Goal: Task Accomplishment & Management: Complete application form

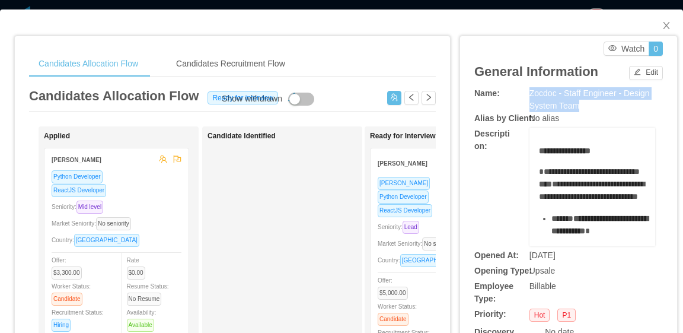
drag, startPoint x: 577, startPoint y: 106, endPoint x: 523, endPoint y: 94, distance: 54.7
click at [530, 94] on div "Zocdoc - Staff Engineer - Design System Team" at bounding box center [593, 99] width 126 height 25
copy span "Zocdoc - Staff Engineer - Design System Team"
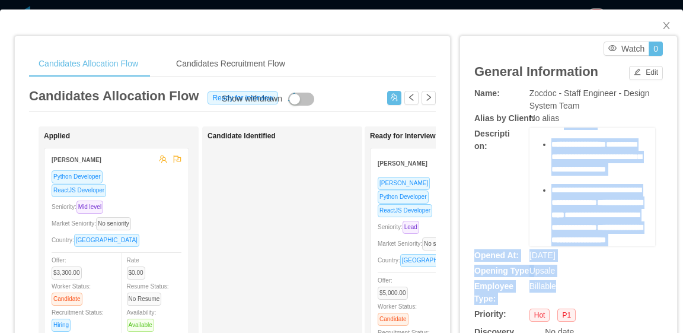
scroll to position [1061, 0]
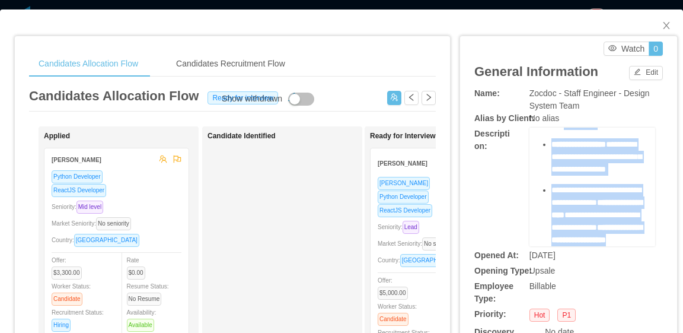
drag, startPoint x: 532, startPoint y: 152, endPoint x: 613, endPoint y: 237, distance: 117.5
copy div "**********"
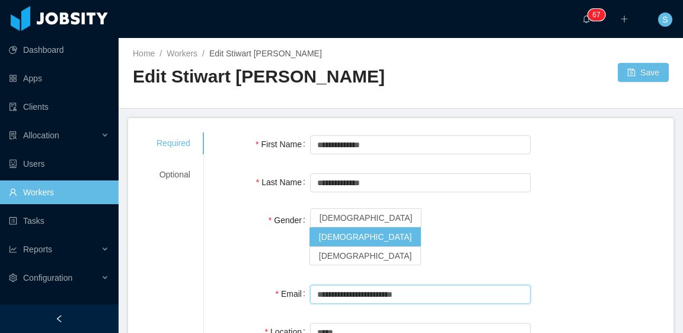
drag, startPoint x: 434, startPoint y: 279, endPoint x: 314, endPoint y: 278, distance: 120.4
click at [314, 285] on input "**********" at bounding box center [420, 294] width 221 height 19
click at [178, 55] on link "Workers" at bounding box center [182, 53] width 31 height 9
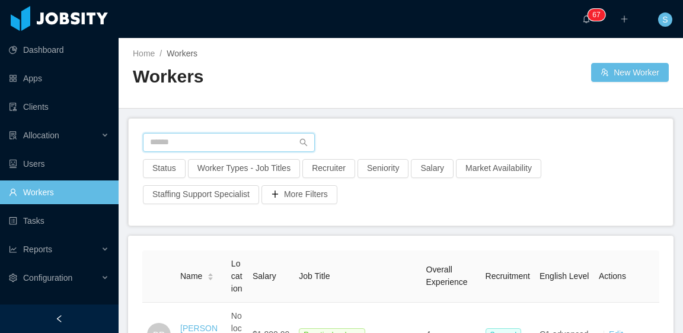
click at [280, 142] on input "text" at bounding box center [229, 142] width 172 height 19
paste input "**********"
type input "**********"
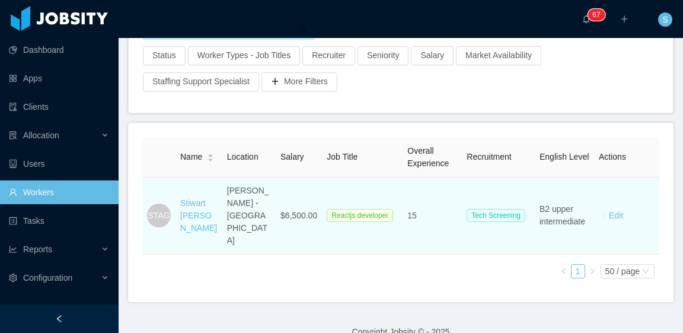
scroll to position [116, 0]
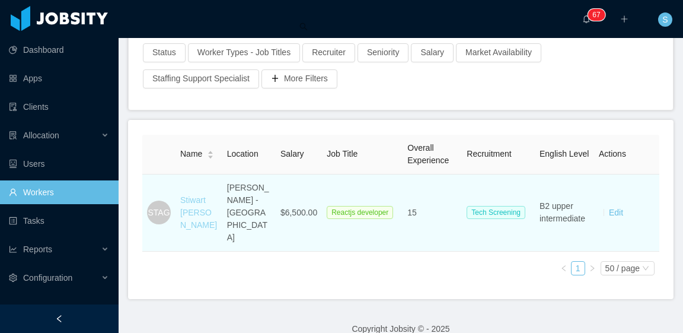
click at [203, 195] on link "Stiwart Tobias Antunez Gamboa" at bounding box center [198, 212] width 37 height 34
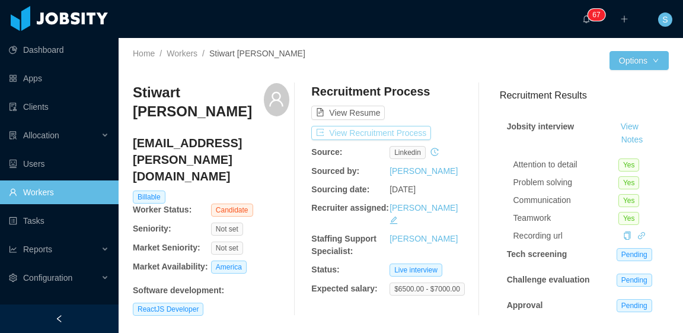
click at [399, 128] on button "View Recruitment Process" at bounding box center [371, 133] width 120 height 14
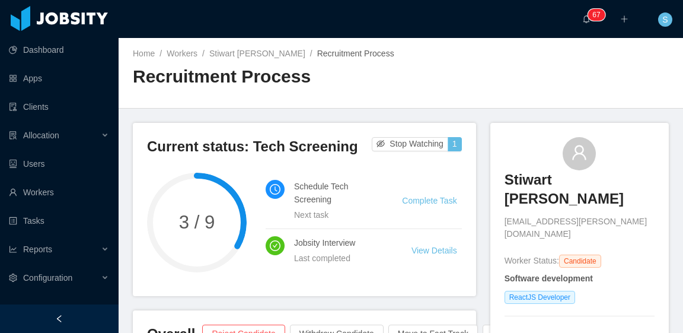
drag, startPoint x: 495, startPoint y: 186, endPoint x: 613, endPoint y: 217, distance: 122.0
click at [613, 218] on div "Stiwart Tobias Antunez Gamboa stiwart.antunez@gmail.com Worker Status: Candidat…" at bounding box center [580, 241] width 179 height 236
copy h3 "Stiwart Tobias Antunez Gamboa"
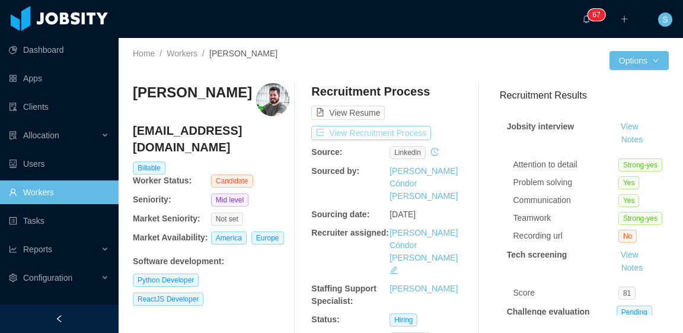
click at [421, 131] on button "View Recruitment Process" at bounding box center [371, 133] width 120 height 14
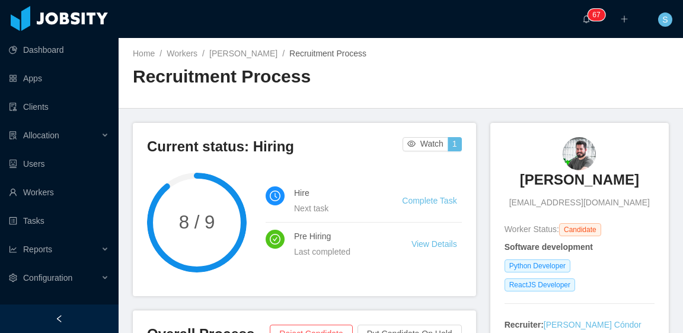
drag, startPoint x: 513, startPoint y: 178, endPoint x: 624, endPoint y: 188, distance: 112.0
click at [624, 188] on div "Eduardo Startari edustartari@gmail.com" at bounding box center [580, 173] width 150 height 72
copy h3 "Eduardo Startari"
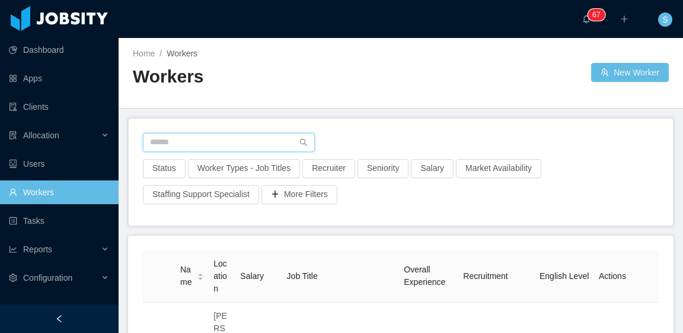
click at [254, 148] on input "text" at bounding box center [229, 142] width 172 height 19
paste input "**********"
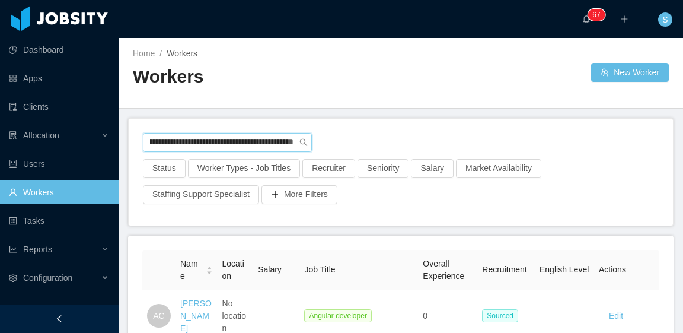
type input "**********"
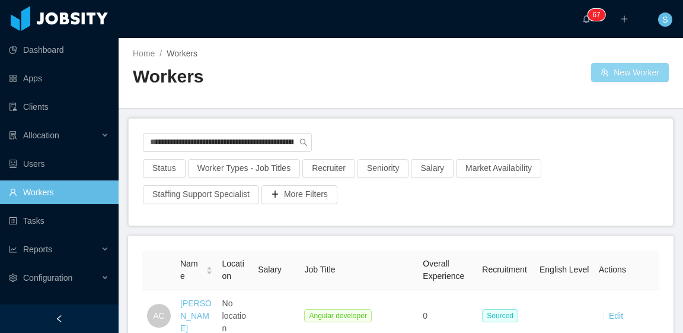
click at [621, 74] on button "New Worker" at bounding box center [630, 72] width 78 height 19
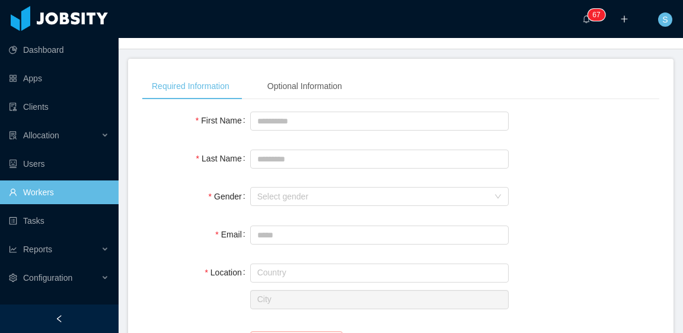
scroll to position [415, 0]
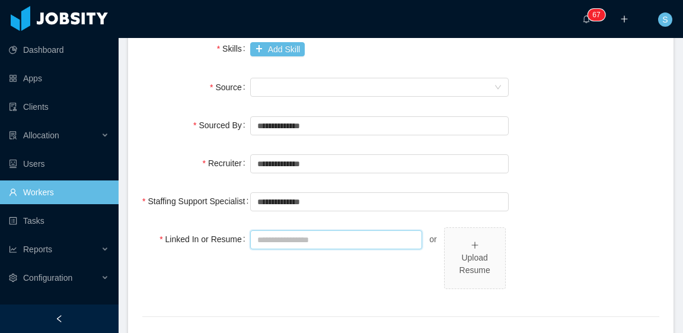
click at [313, 236] on input "Linked In or Resume" at bounding box center [336, 239] width 173 height 19
paste input "**********"
type input "**********"
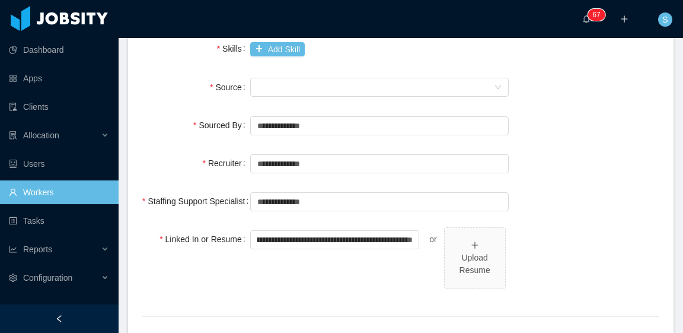
click at [562, 179] on div "**********" at bounding box center [400, 61] width 517 height 617
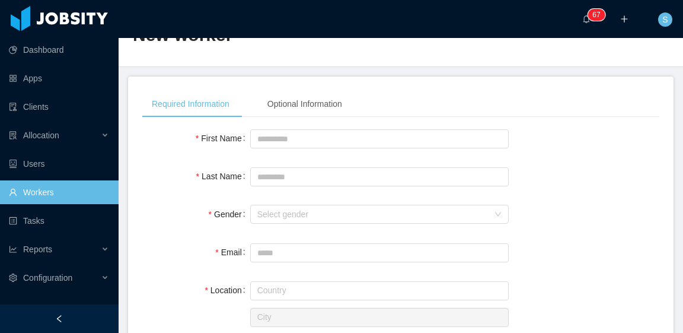
scroll to position [0, 0]
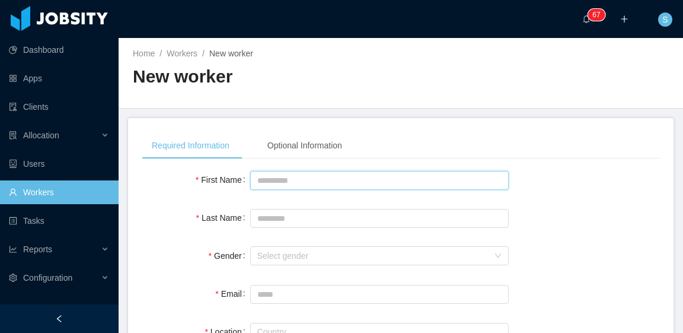
click at [322, 174] on input "First Name" at bounding box center [379, 180] width 259 height 19
type input "*******"
click at [346, 222] on input "Last Name" at bounding box center [379, 218] width 259 height 19
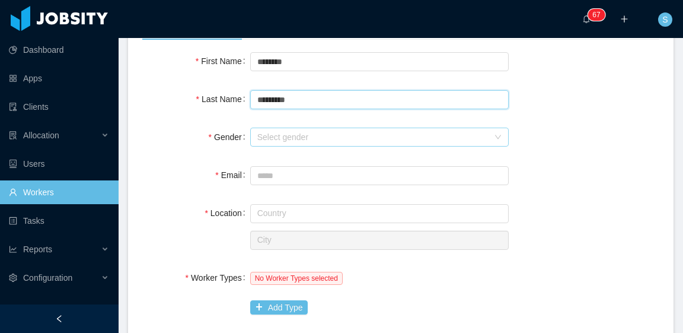
click at [306, 136] on div "Select gender" at bounding box center [372, 137] width 231 height 12
type input "*********"
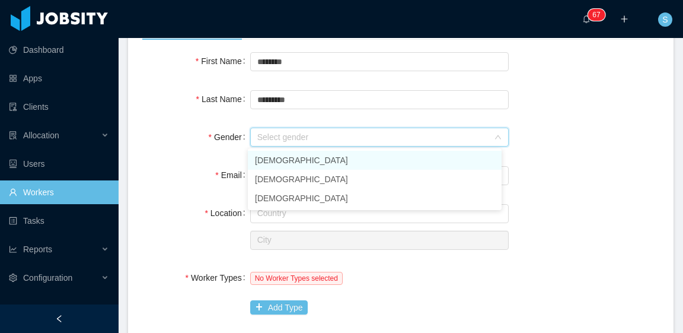
click at [307, 158] on li "Male" at bounding box center [375, 160] width 254 height 19
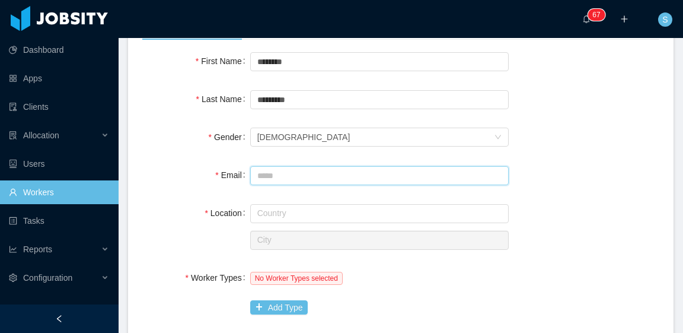
drag, startPoint x: 324, startPoint y: 180, endPoint x: 349, endPoint y: 168, distance: 28.1
click at [324, 180] on input "Email" at bounding box center [379, 175] width 259 height 19
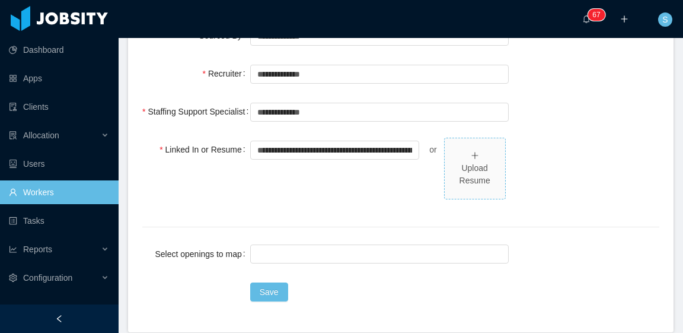
scroll to position [534, 0]
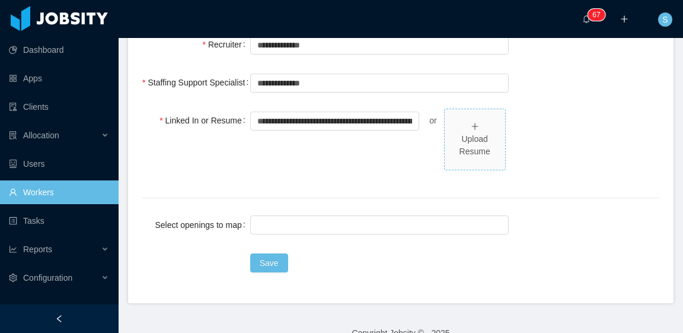
click at [467, 138] on div "Upload Resume" at bounding box center [475, 145] width 51 height 25
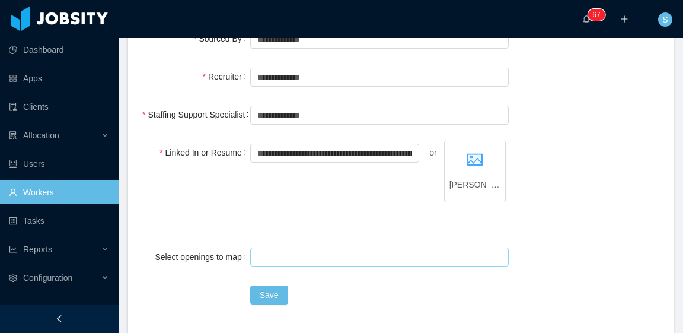
click at [362, 259] on div at bounding box center [378, 257] width 248 height 18
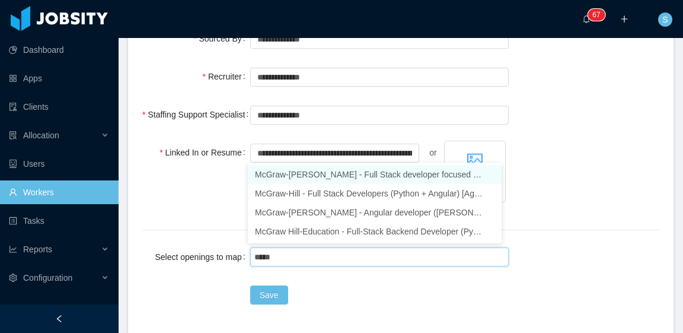
type input "******"
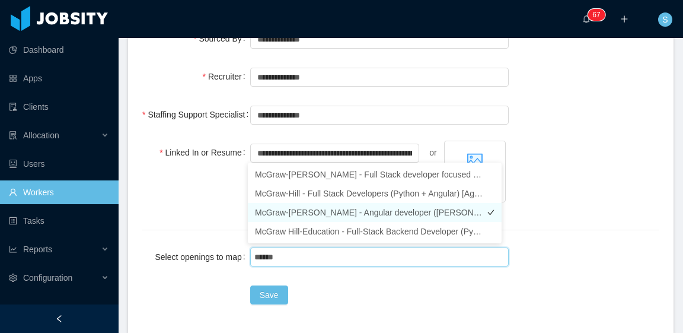
click at [404, 212] on li "McGraw-Hill - Angular developer (Delcio Polanco backfill)" at bounding box center [375, 212] width 254 height 19
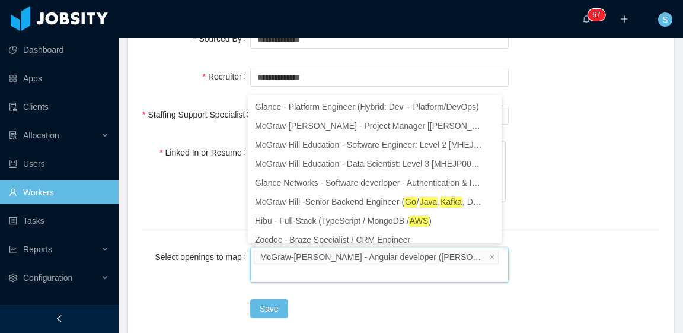
click at [530, 163] on div "**********" at bounding box center [400, 178] width 517 height 75
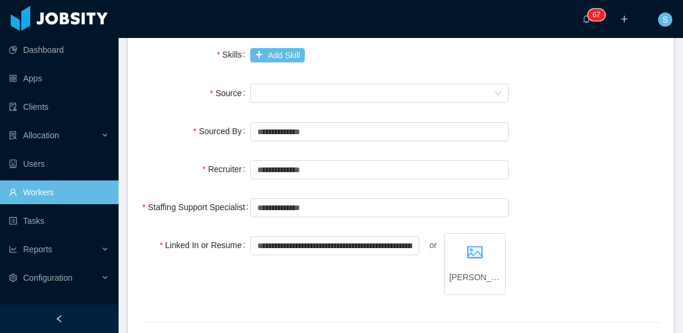
scroll to position [383, 0]
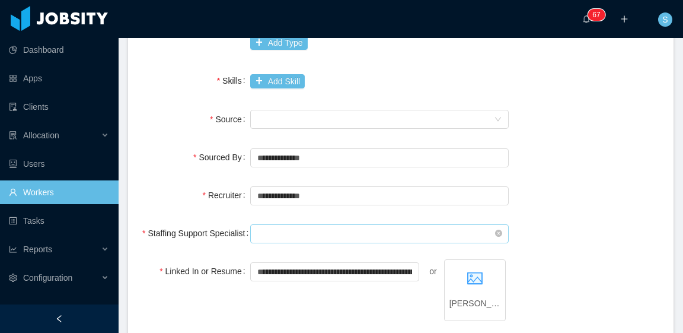
click at [370, 231] on input "text" at bounding box center [379, 233] width 259 height 19
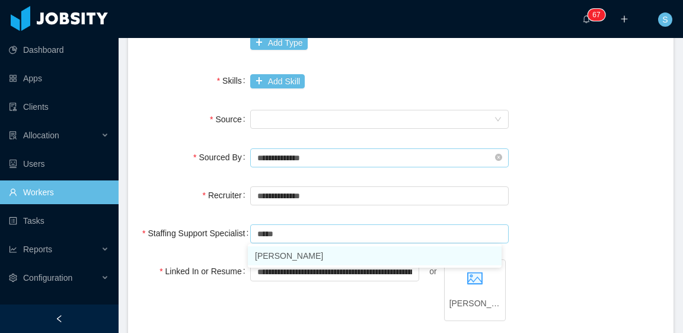
scroll to position [0, 0]
click at [348, 258] on li "[PERSON_NAME]" at bounding box center [375, 255] width 254 height 19
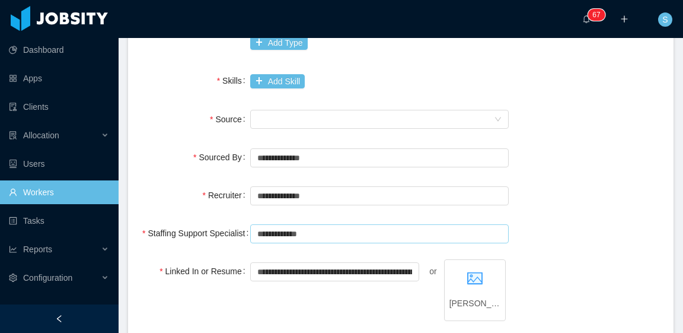
type input "**********"
click at [577, 174] on div "**********" at bounding box center [400, 100] width 517 height 631
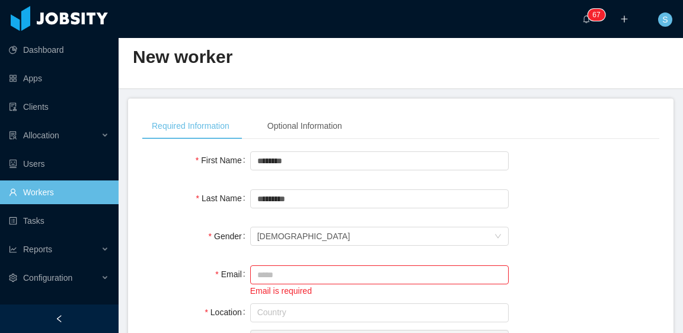
scroll to position [138, 0]
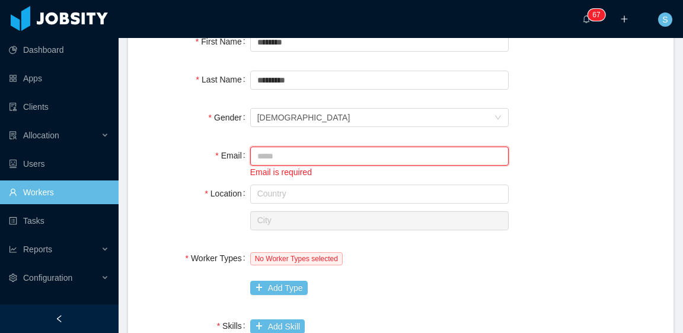
click at [326, 158] on input "Email" at bounding box center [379, 156] width 259 height 19
paste input "**********"
type input "**********"
click at [561, 171] on div "**********" at bounding box center [400, 161] width 517 height 35
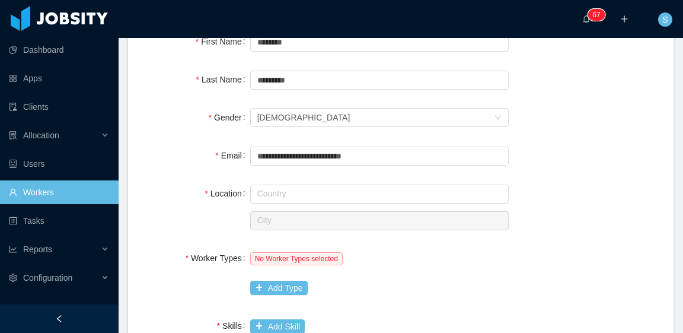
scroll to position [198, 0]
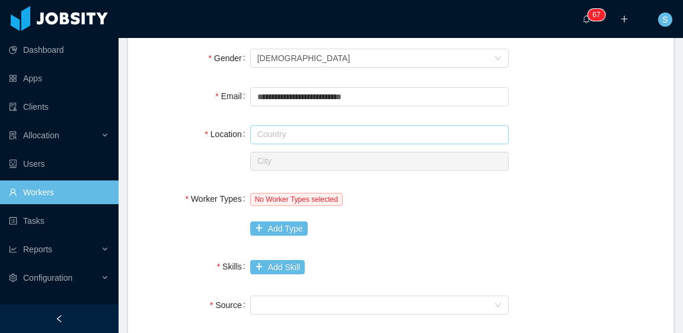
click at [355, 139] on input "text" at bounding box center [379, 134] width 259 height 19
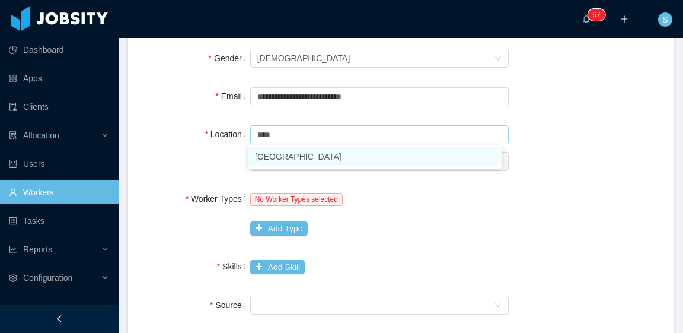
click at [326, 163] on li "Argentina" at bounding box center [375, 156] width 254 height 19
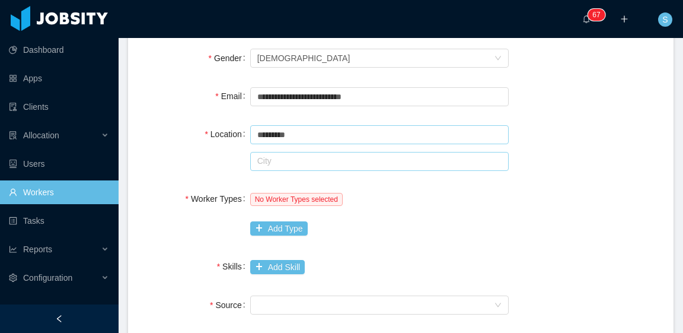
type input "*********"
click at [326, 162] on input "text" at bounding box center [379, 161] width 259 height 19
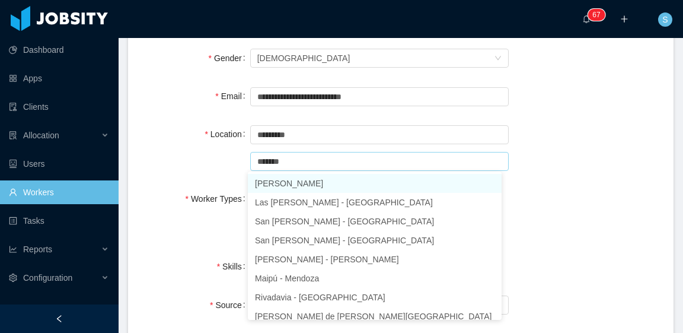
click at [351, 185] on li "Godoy Cruz - Mendoza" at bounding box center [375, 183] width 254 height 19
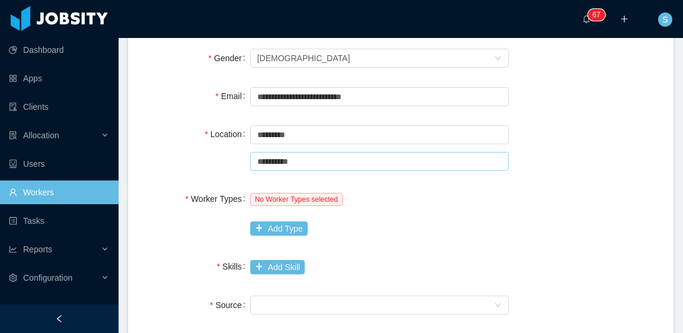
type input "**********"
click at [582, 124] on div "**********" at bounding box center [400, 147] width 517 height 50
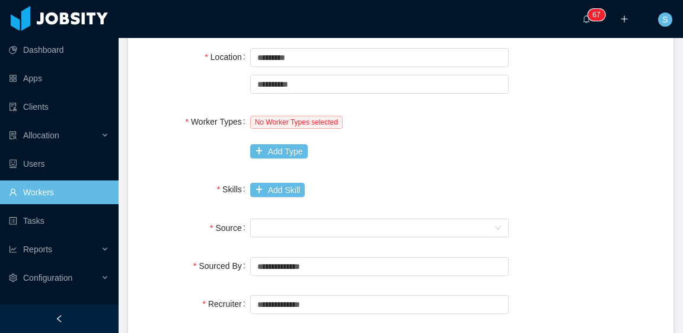
scroll to position [316, 0]
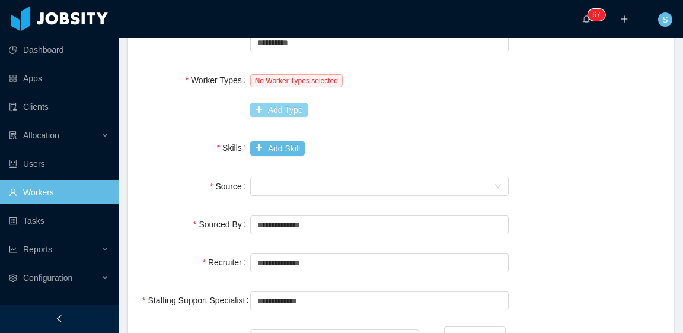
click at [292, 112] on button "Add Type" at bounding box center [279, 110] width 58 height 14
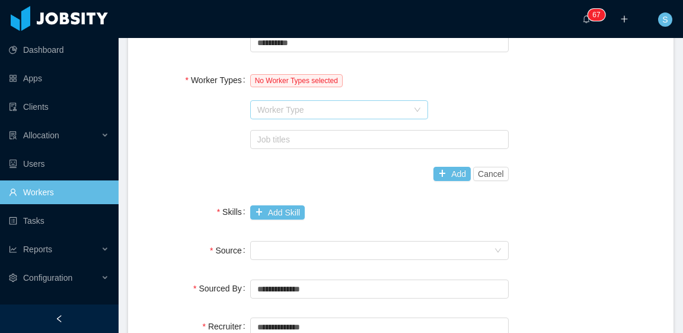
click at [303, 110] on div "Worker Type" at bounding box center [332, 110] width 151 height 12
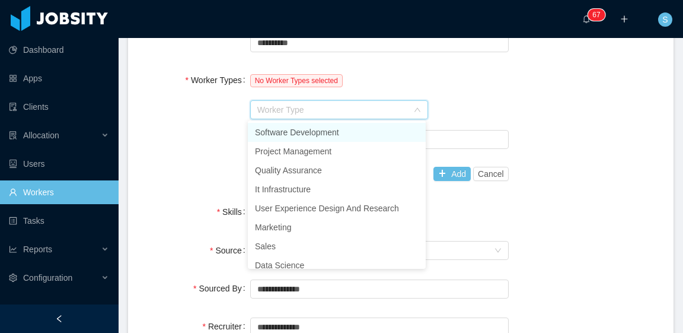
click at [306, 127] on li "Software Development" at bounding box center [337, 132] width 178 height 19
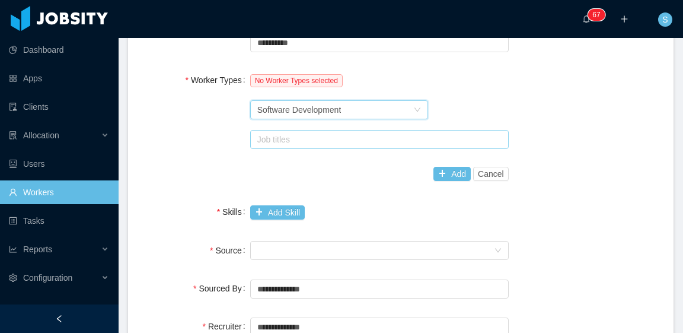
click at [368, 141] on div "Job titles" at bounding box center [376, 139] width 239 height 12
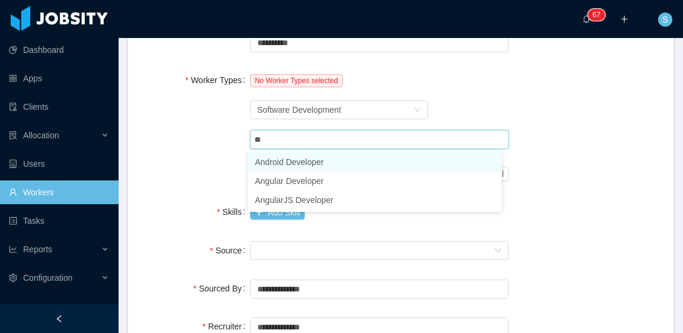
type input "***"
click at [344, 157] on li "Angular Developer" at bounding box center [375, 161] width 254 height 19
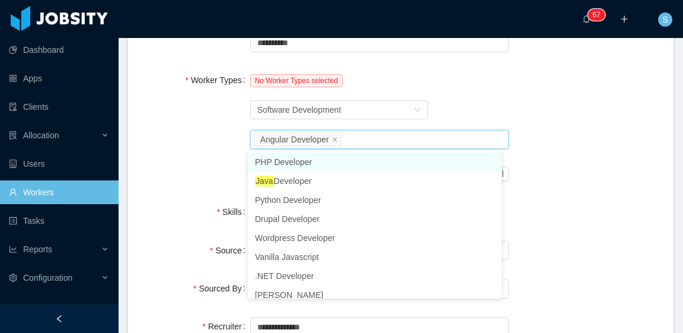
click at [536, 163] on div "Worker Types No Worker Types selected Worker Type Software Development Job titl…" at bounding box center [400, 126] width 517 height 117
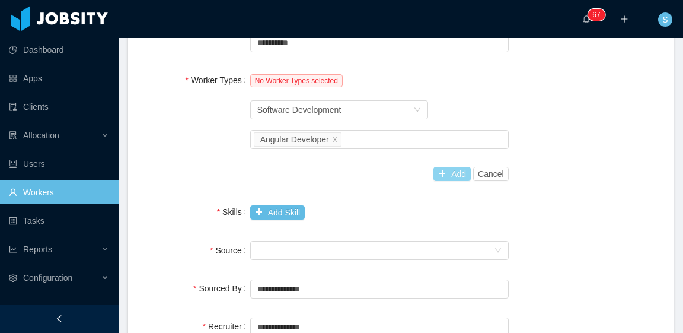
click at [451, 172] on button "Add" at bounding box center [452, 174] width 37 height 14
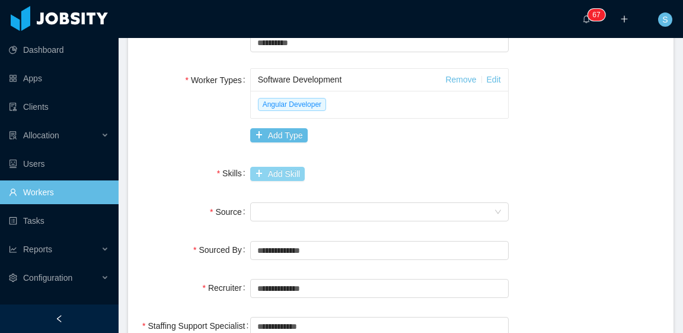
click at [285, 170] on button "Add Skill" at bounding box center [277, 174] width 55 height 14
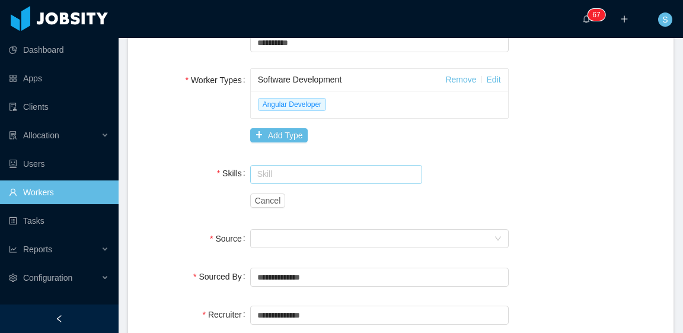
click at [301, 176] on input "text" at bounding box center [336, 174] width 173 height 19
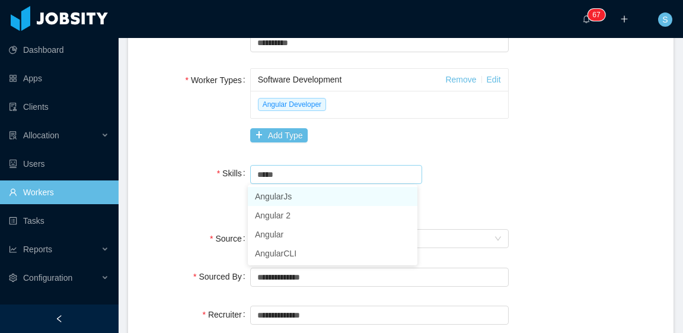
click at [303, 196] on li "AngularJs" at bounding box center [333, 196] width 170 height 19
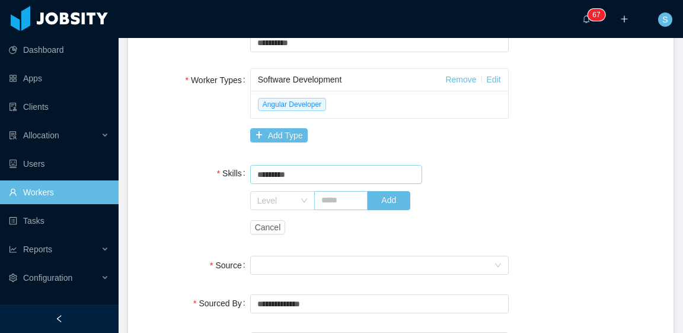
type input "*********"
click at [336, 199] on input "text" at bounding box center [341, 200] width 54 height 19
type input "*"
click at [294, 199] on div "Level" at bounding box center [278, 201] width 43 height 18
click at [284, 300] on li "High" at bounding box center [279, 299] width 63 height 19
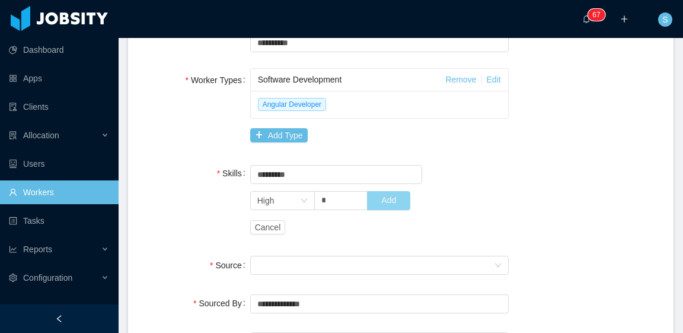
click at [399, 196] on button "Add" at bounding box center [388, 200] width 43 height 19
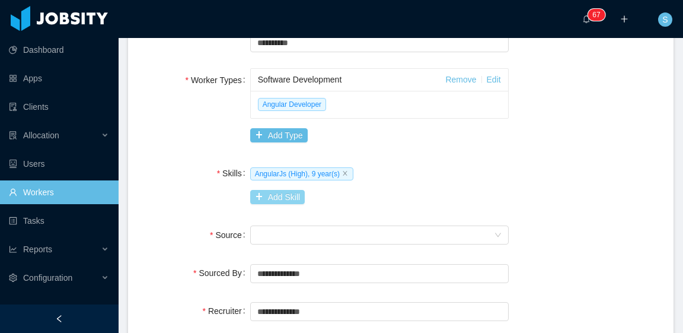
click at [291, 194] on button "Add Skill" at bounding box center [277, 197] width 55 height 14
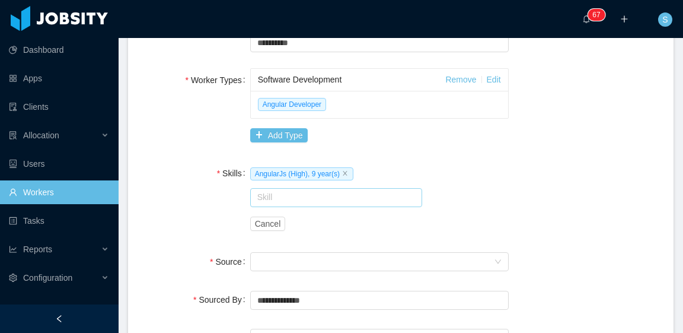
click at [296, 196] on input "text" at bounding box center [336, 197] width 173 height 19
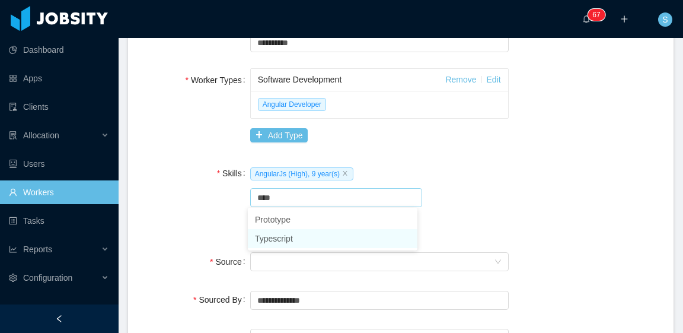
click at [314, 238] on li "Typescript" at bounding box center [333, 238] width 170 height 19
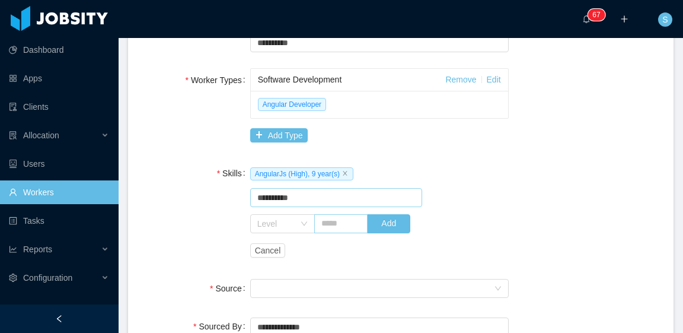
type input "**********"
click at [349, 221] on input "text" at bounding box center [341, 223] width 54 height 19
type input "*"
click at [301, 222] on icon "icon: down" at bounding box center [304, 223] width 6 height 4
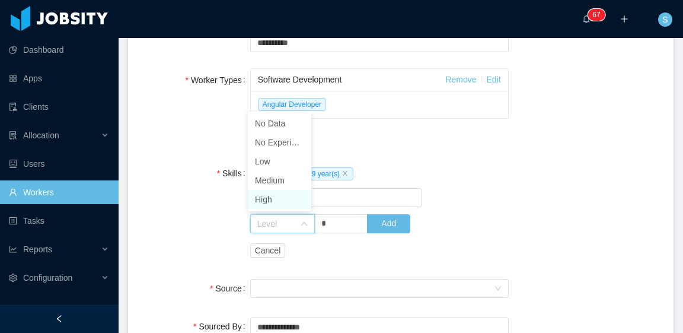
drag, startPoint x: 276, startPoint y: 198, endPoint x: 320, endPoint y: 210, distance: 46.1
click at [278, 198] on li "High" at bounding box center [279, 199] width 63 height 19
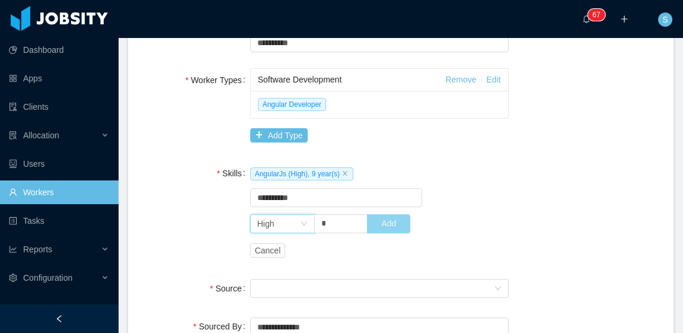
click at [383, 223] on button "Add" at bounding box center [388, 223] width 43 height 19
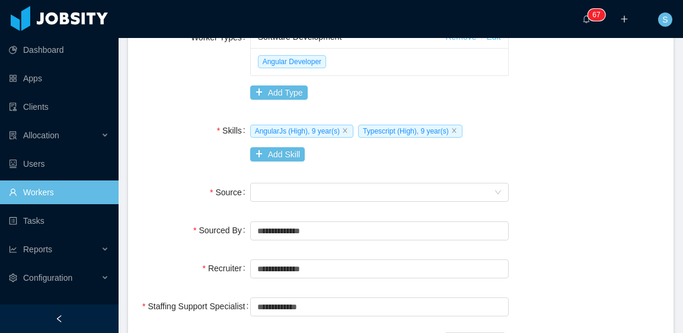
scroll to position [376, 0]
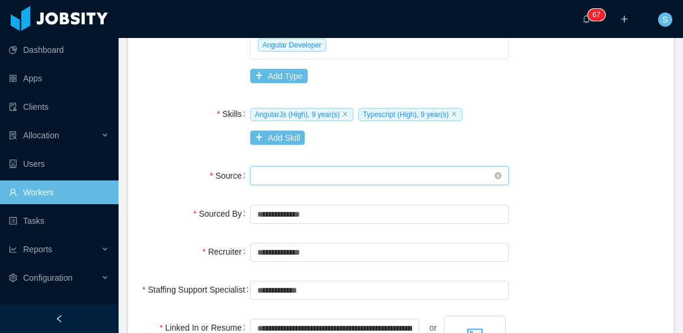
click at [389, 173] on div "Seniority" at bounding box center [375, 176] width 237 height 18
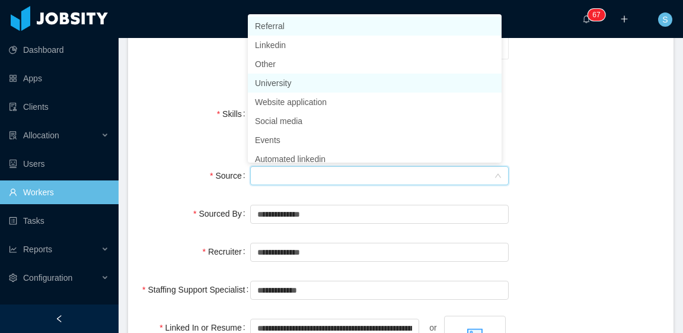
scroll to position [6, 0]
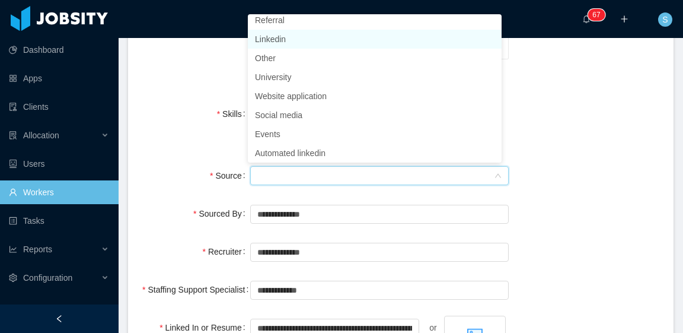
click at [294, 40] on li "Linkedin" at bounding box center [375, 39] width 254 height 19
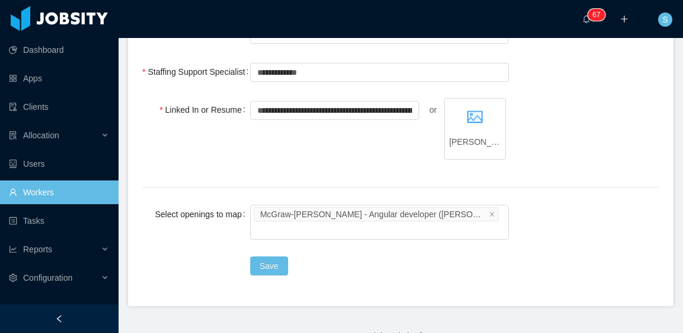
scroll to position [602, 0]
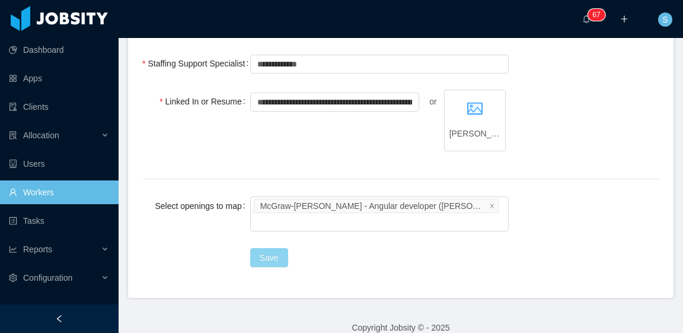
click at [272, 248] on button "Save" at bounding box center [269, 257] width 38 height 19
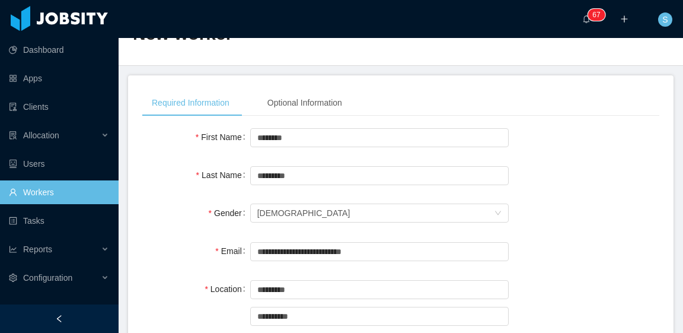
scroll to position [0, 0]
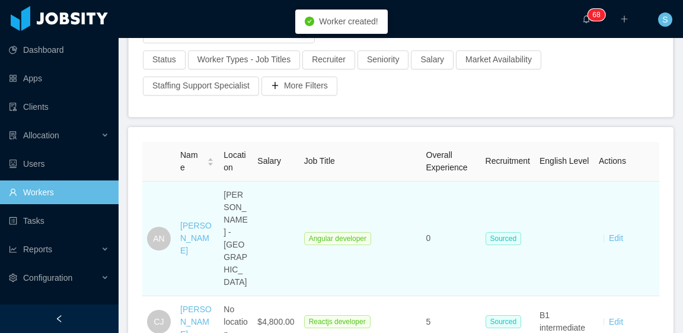
scroll to position [119, 0]
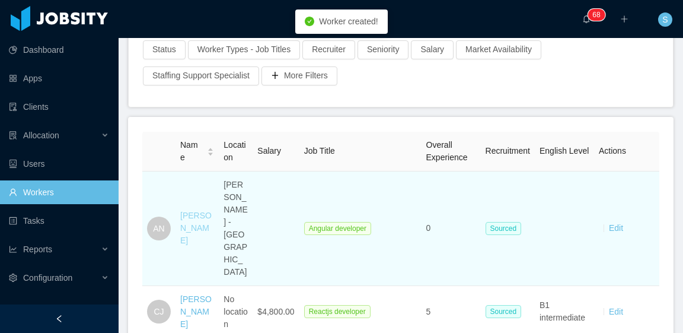
click at [187, 235] on link "Agustin Navarrete" at bounding box center [195, 228] width 31 height 34
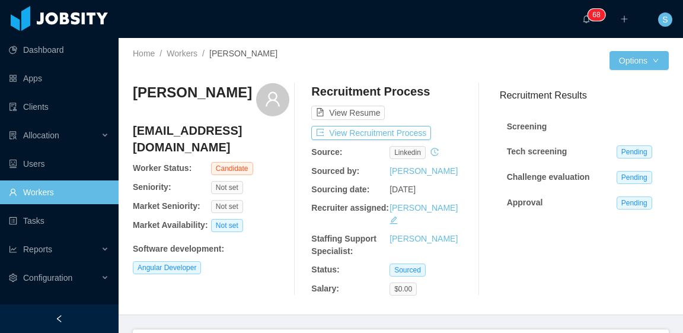
click at [491, 100] on div "Recruitment Results Screening Tech screening Pending Challenge evaluation Pendi…" at bounding box center [580, 155] width 179 height 135
click at [405, 131] on button "View Recruitment Process" at bounding box center [371, 133] width 120 height 14
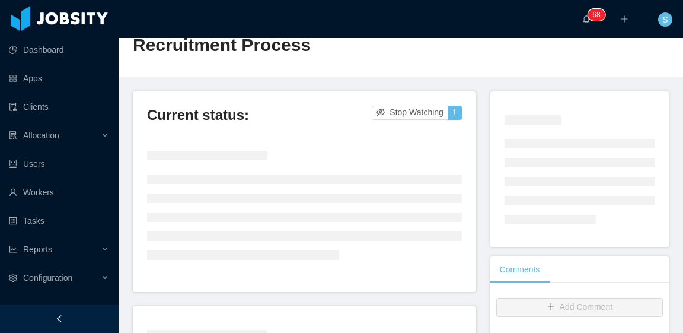
scroll to position [59, 0]
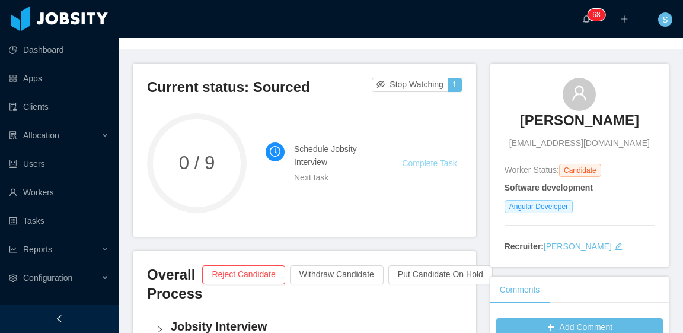
click at [431, 163] on link "Complete Task" at bounding box center [429, 162] width 55 height 9
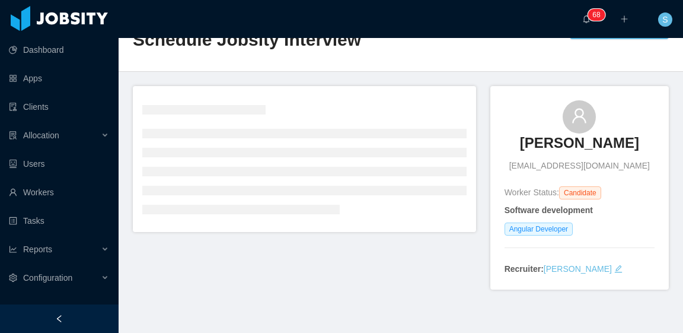
scroll to position [59, 0]
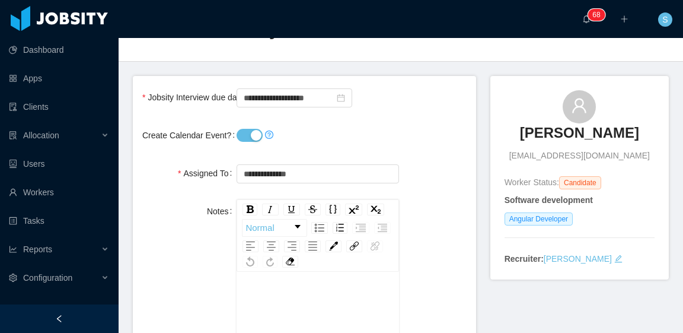
click at [243, 136] on button "Create Calendar Event?" at bounding box center [250, 135] width 26 height 13
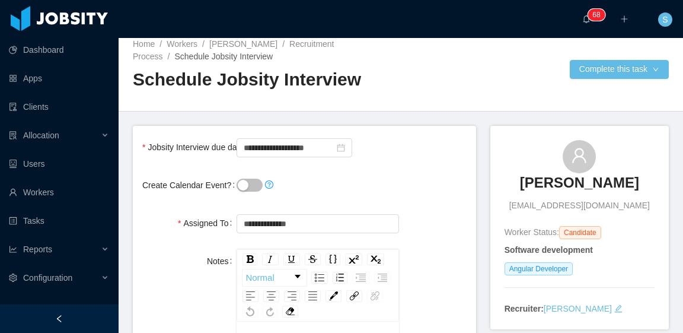
scroll to position [0, 0]
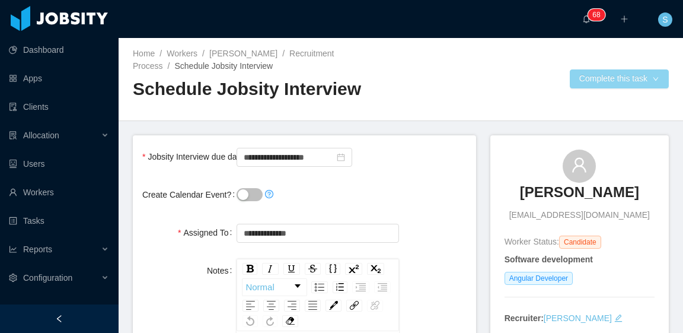
click at [579, 73] on button "Complete this task" at bounding box center [619, 78] width 99 height 19
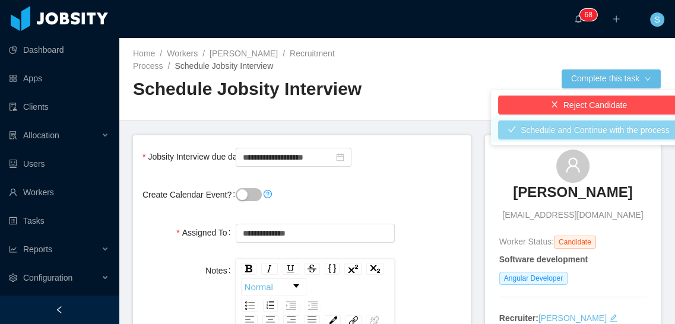
click at [583, 127] on button "Schedule and Continue with the process" at bounding box center [588, 129] width 181 height 19
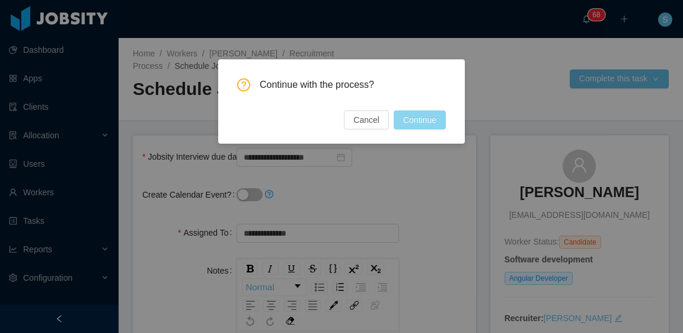
click at [426, 120] on button "Continue" at bounding box center [420, 119] width 52 height 19
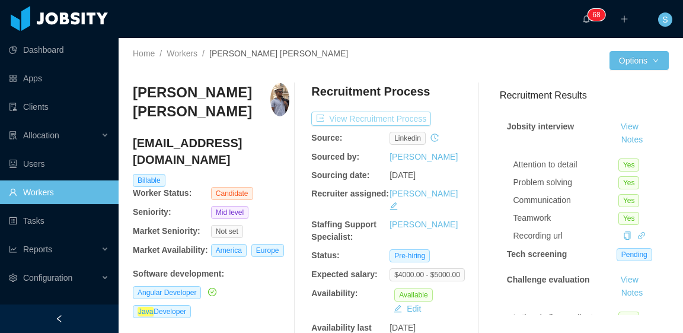
click at [316, 118] on button "View Recruitment Process" at bounding box center [371, 119] width 120 height 14
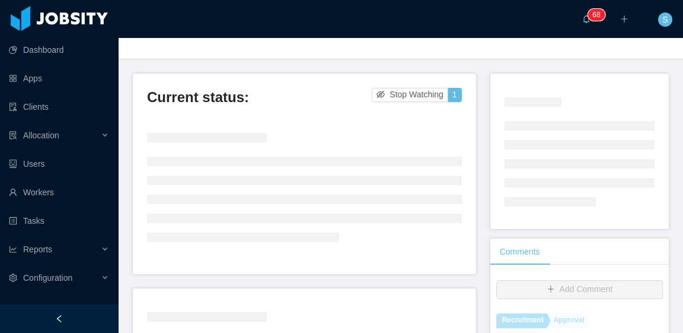
scroll to position [59, 0]
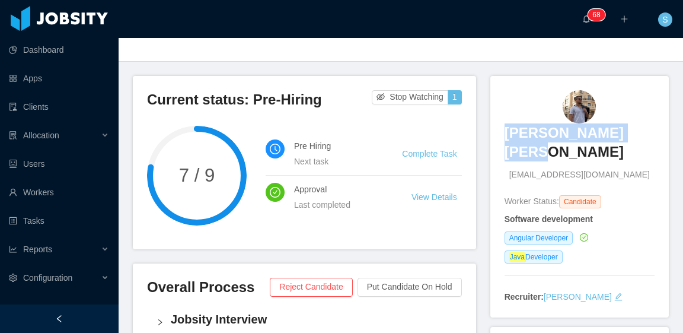
drag, startPoint x: 500, startPoint y: 112, endPoint x: 652, endPoint y: 117, distance: 152.5
click at [652, 117] on div "[PERSON_NAME] [PERSON_NAME] [PERSON_NAME][EMAIL_ADDRESS][DOMAIN_NAME] Worker St…" at bounding box center [580, 197] width 179 height 242
copy h3 "[PERSON_NAME] [PERSON_NAME]"
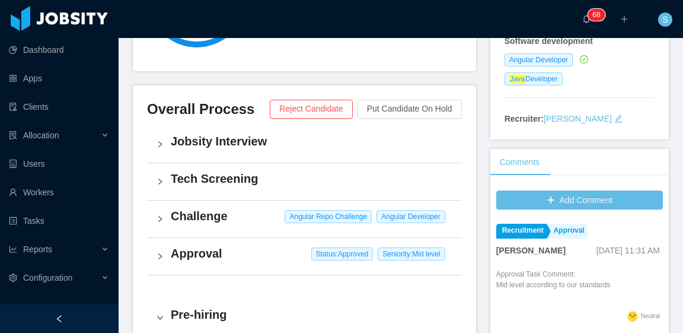
scroll to position [0, 0]
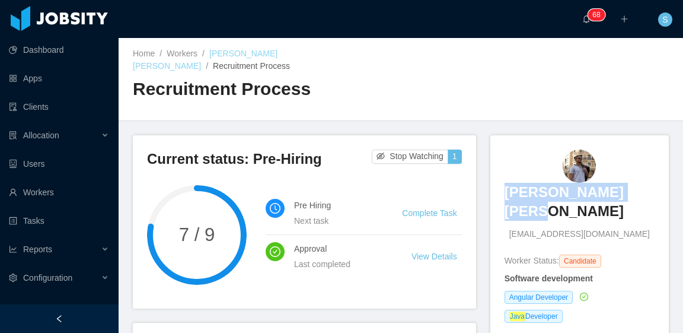
click at [243, 59] on link "[PERSON_NAME] [PERSON_NAME]" at bounding box center [205, 60] width 145 height 22
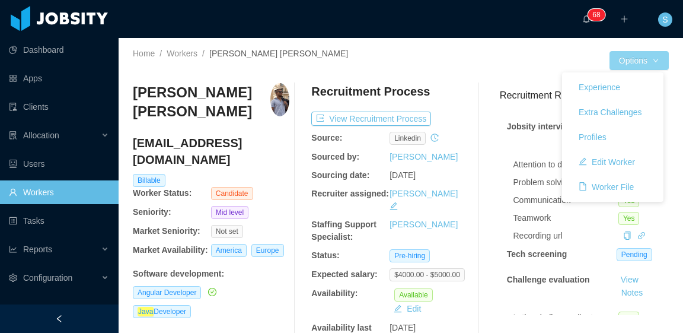
click at [631, 62] on button "Options" at bounding box center [639, 60] width 59 height 19
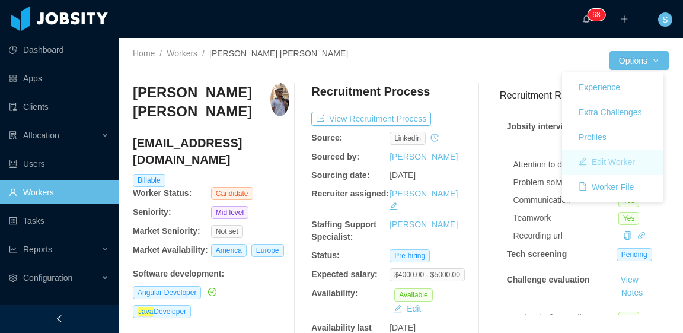
click at [629, 161] on button "Edit Worker" at bounding box center [607, 161] width 75 height 19
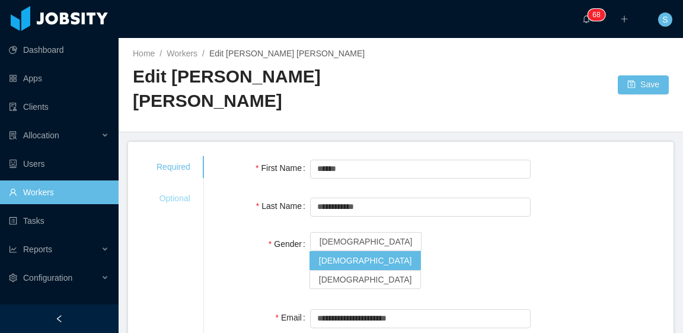
click at [168, 187] on div "Optional" at bounding box center [173, 198] width 62 height 22
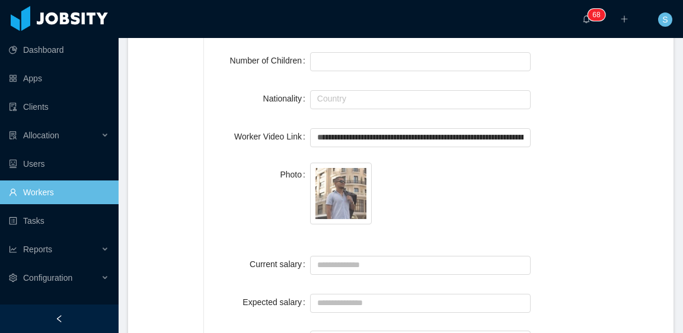
scroll to position [356, 0]
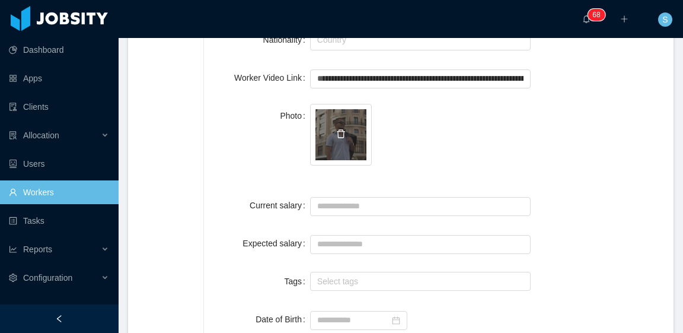
click at [336, 129] on icon "icon: delete" at bounding box center [340, 133] width 9 height 9
click at [336, 135] on p "Upload Photo" at bounding box center [341, 141] width 51 height 12
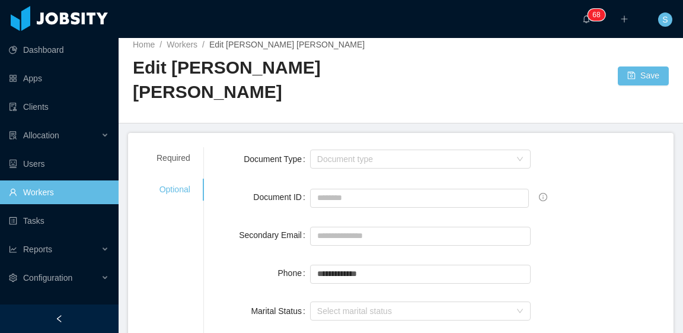
scroll to position [0, 0]
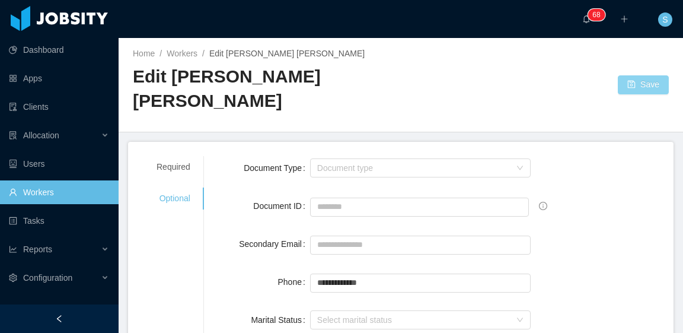
click at [632, 75] on button "Save" at bounding box center [643, 84] width 51 height 19
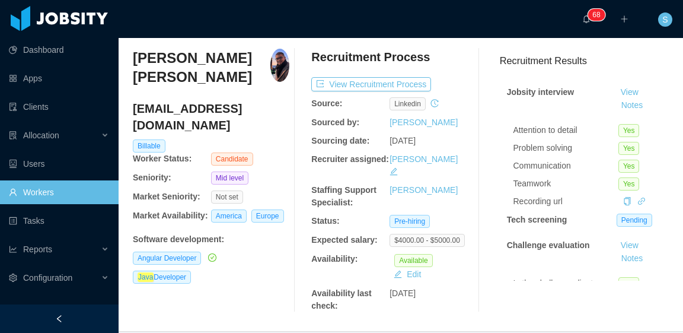
scroll to position [59, 0]
